Goal: Information Seeking & Learning: Learn about a topic

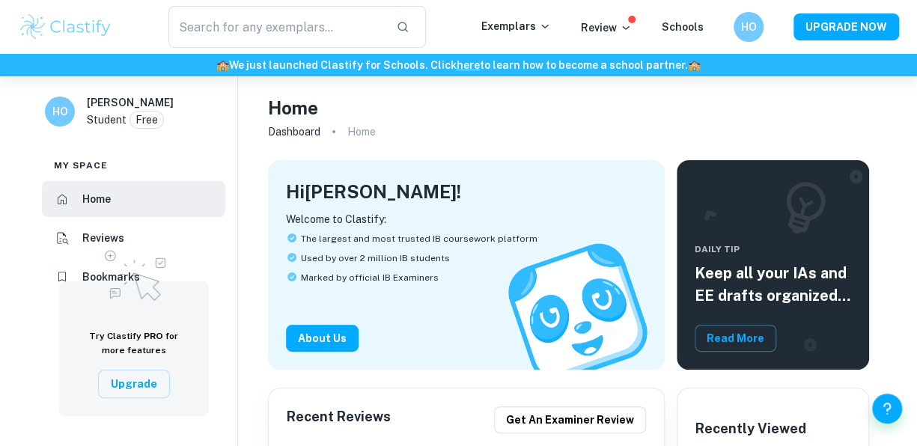
click at [533, 28] on p "Exemplars" at bounding box center [516, 26] width 70 height 16
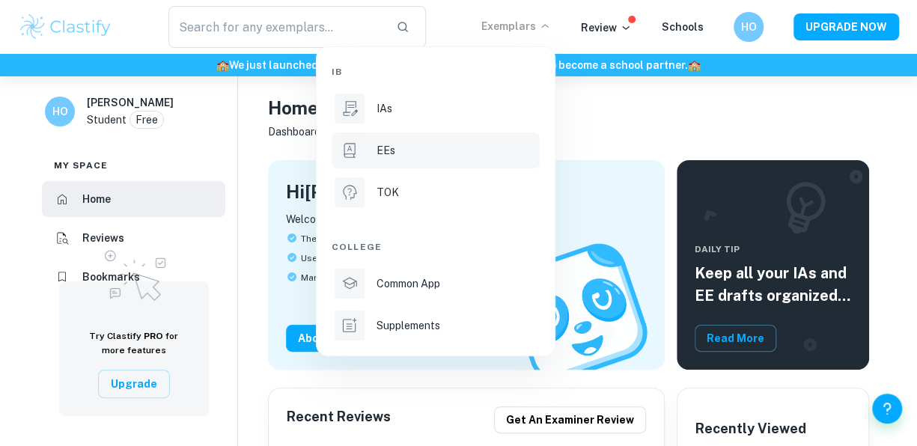
click at [427, 165] on li "EEs" at bounding box center [435, 150] width 208 height 36
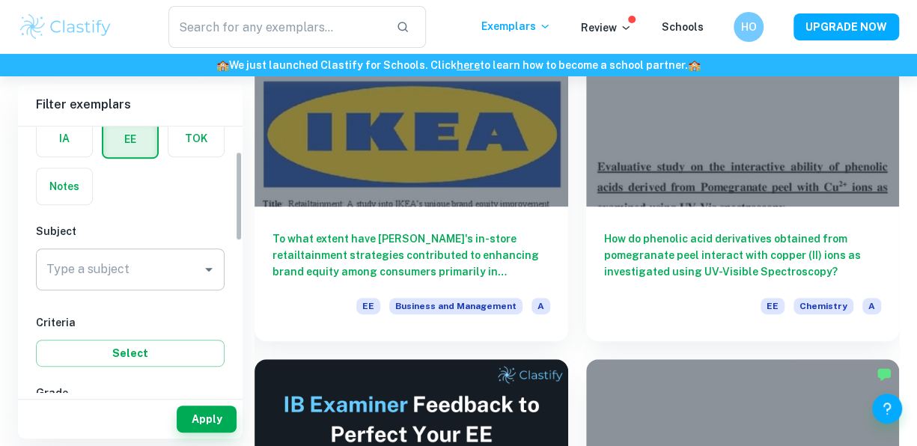
scroll to position [76, 0]
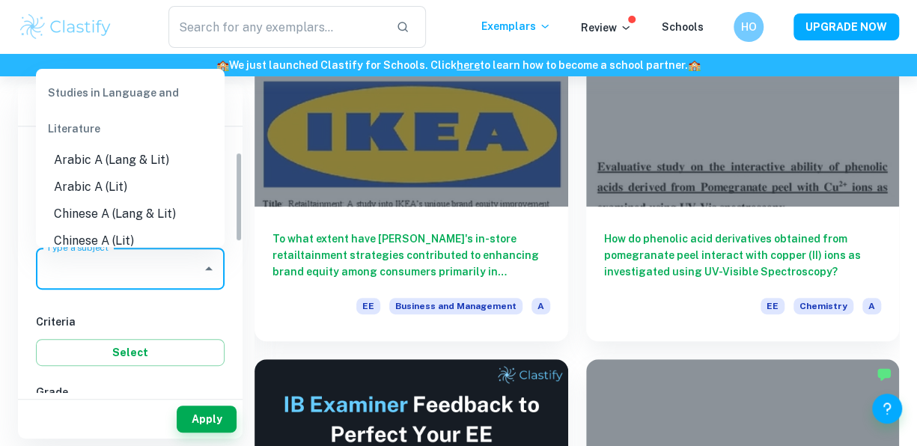
click at [152, 257] on input "Type a subject" at bounding box center [119, 268] width 153 height 28
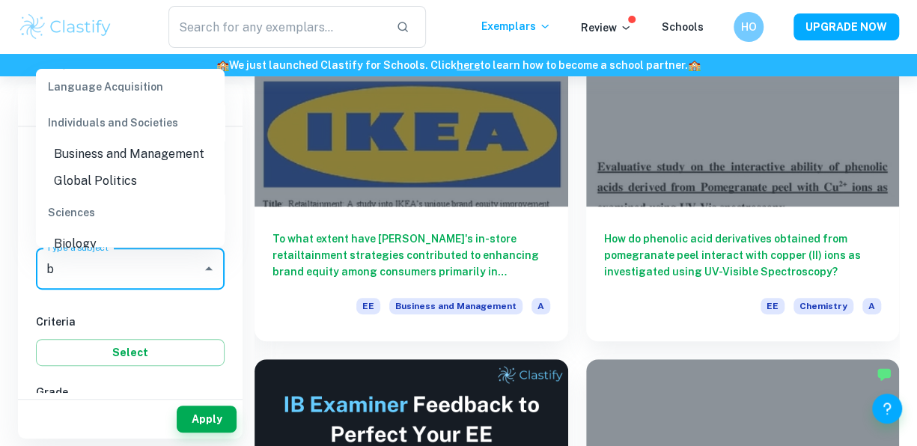
scroll to position [0, 0]
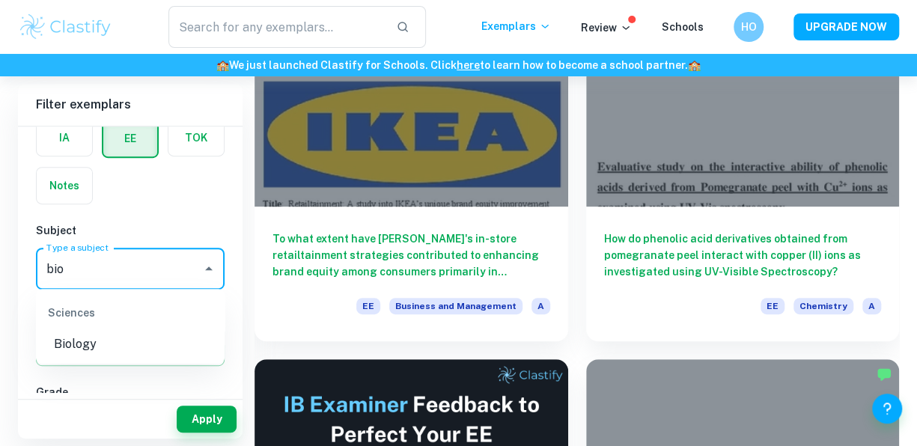
click at [106, 345] on li "Biology" at bounding box center [130, 344] width 189 height 27
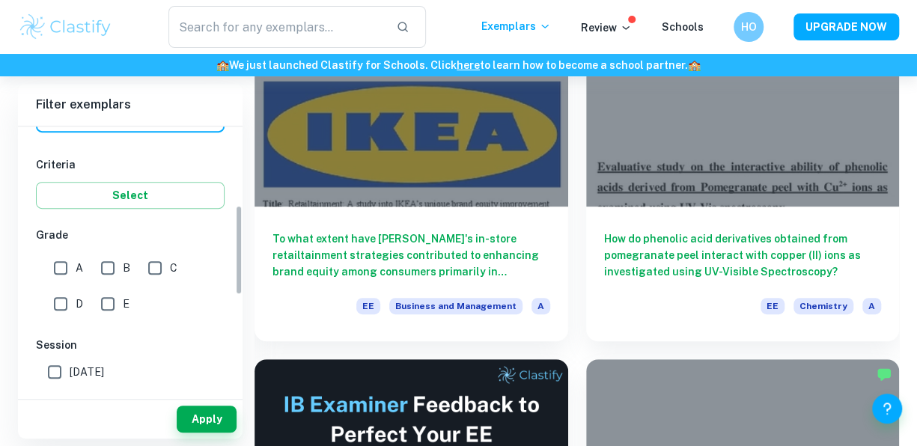
scroll to position [234, 0]
type input "Biology"
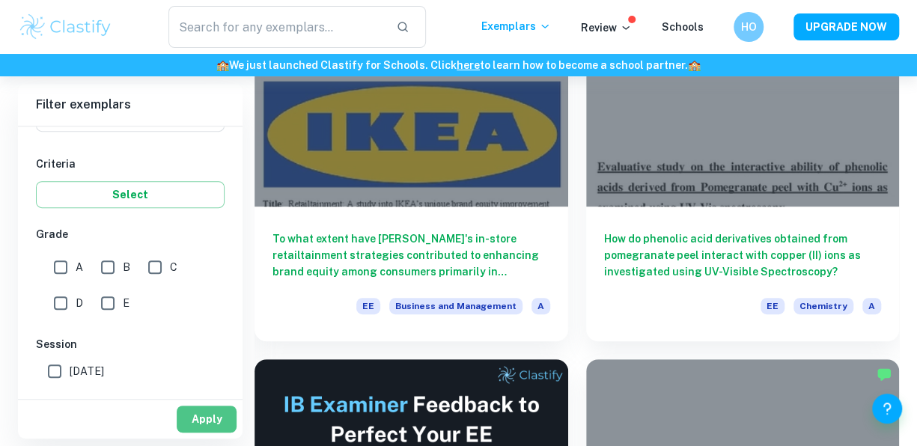
click at [200, 421] on button "Apply" at bounding box center [207, 419] width 60 height 27
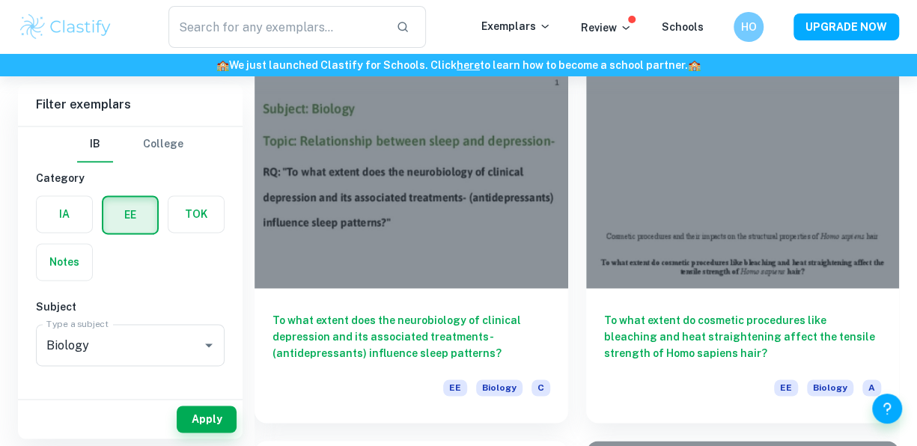
scroll to position [913, 0]
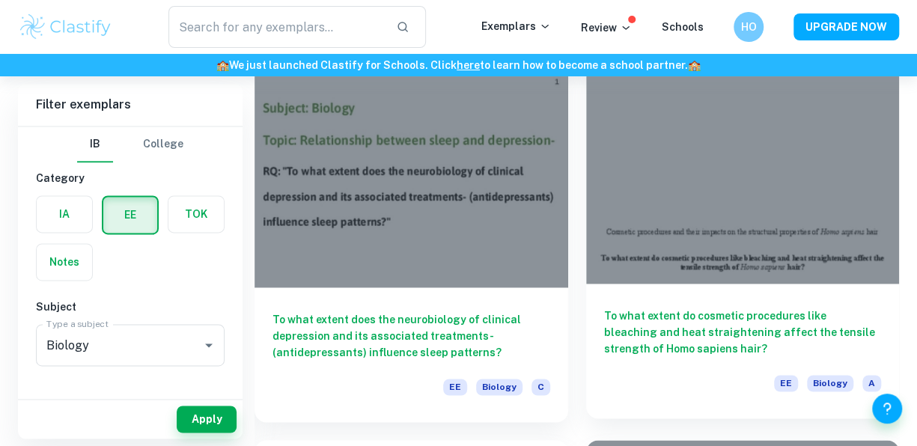
click at [703, 265] on div at bounding box center [742, 166] width 313 height 235
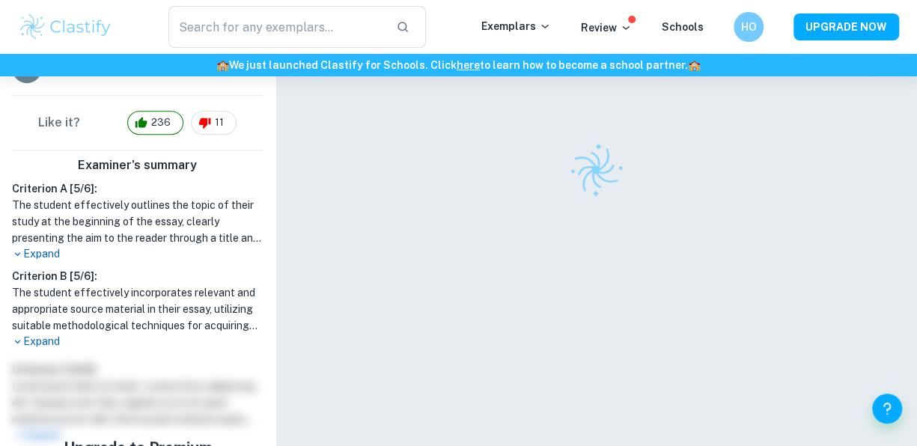
scroll to position [373, 0]
click at [45, 261] on p "Expand" at bounding box center [137, 253] width 251 height 16
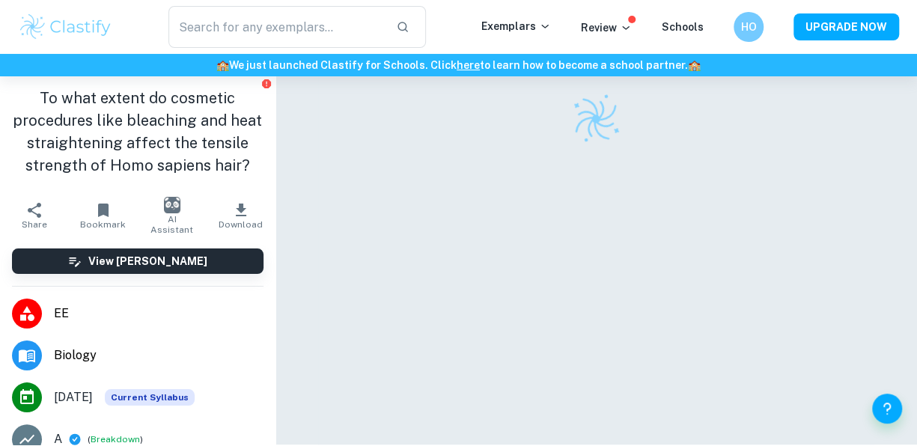
scroll to position [0, 0]
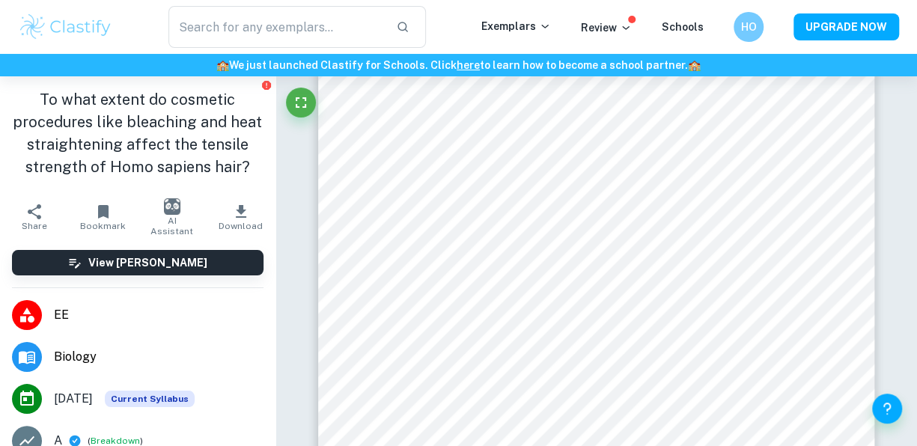
scroll to position [13024, 0]
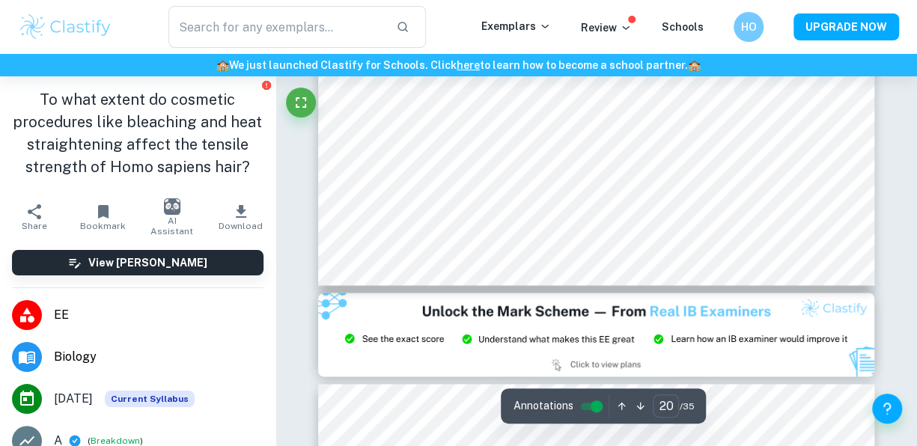
type input "21"
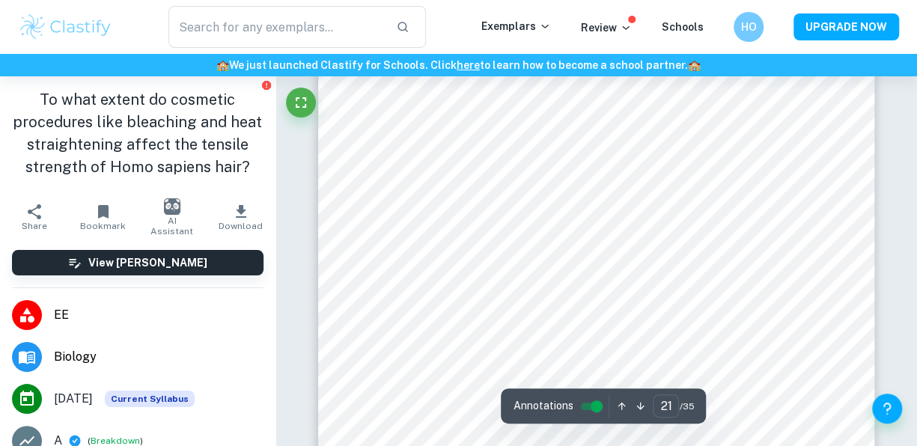
scroll to position [15198, 0]
